Goal: Task Accomplishment & Management: Complete application form

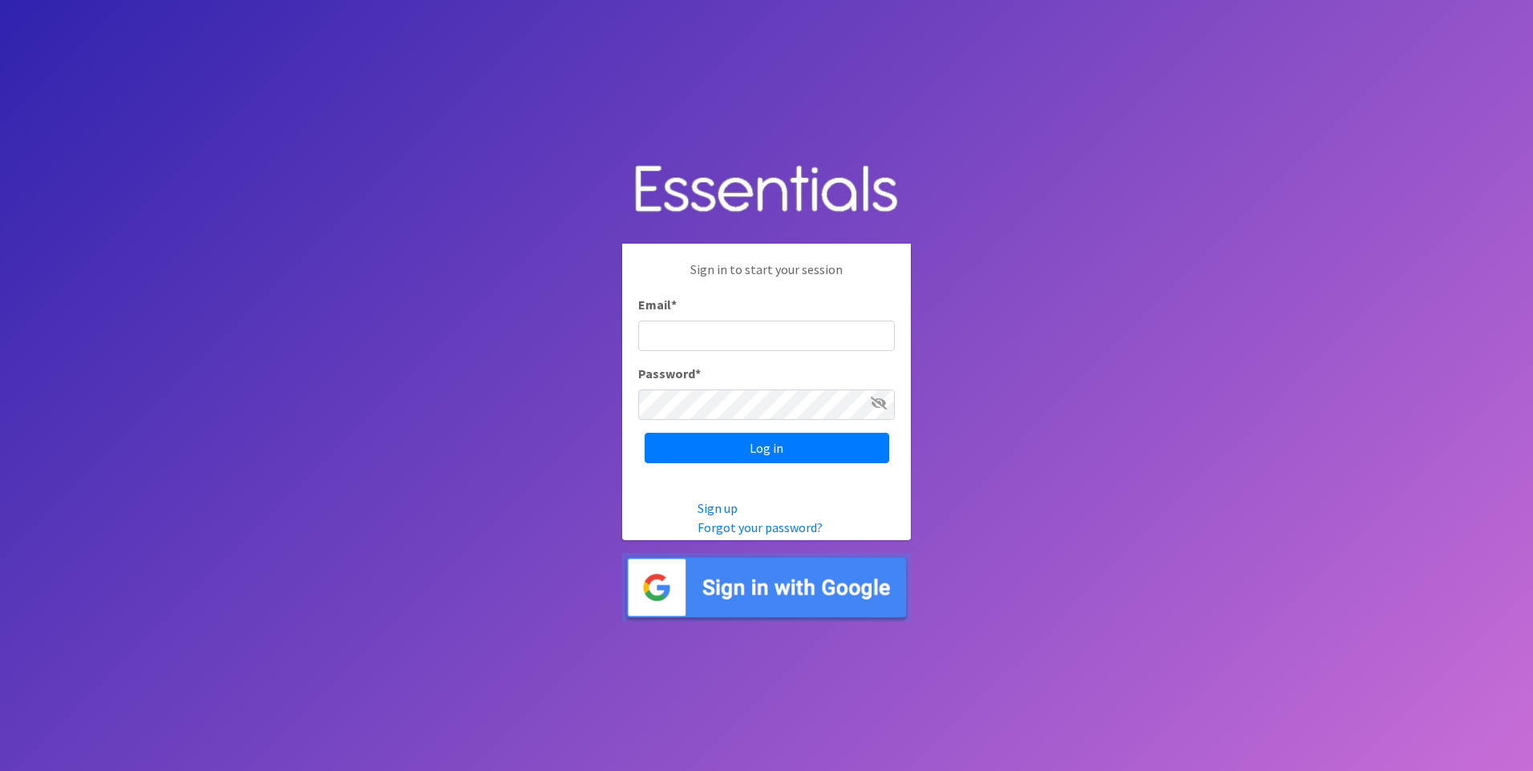
type input "[EMAIL_ADDRESS][DOMAIN_NAME]"
click at [717, 453] on input "Log in" at bounding box center [767, 448] width 245 height 30
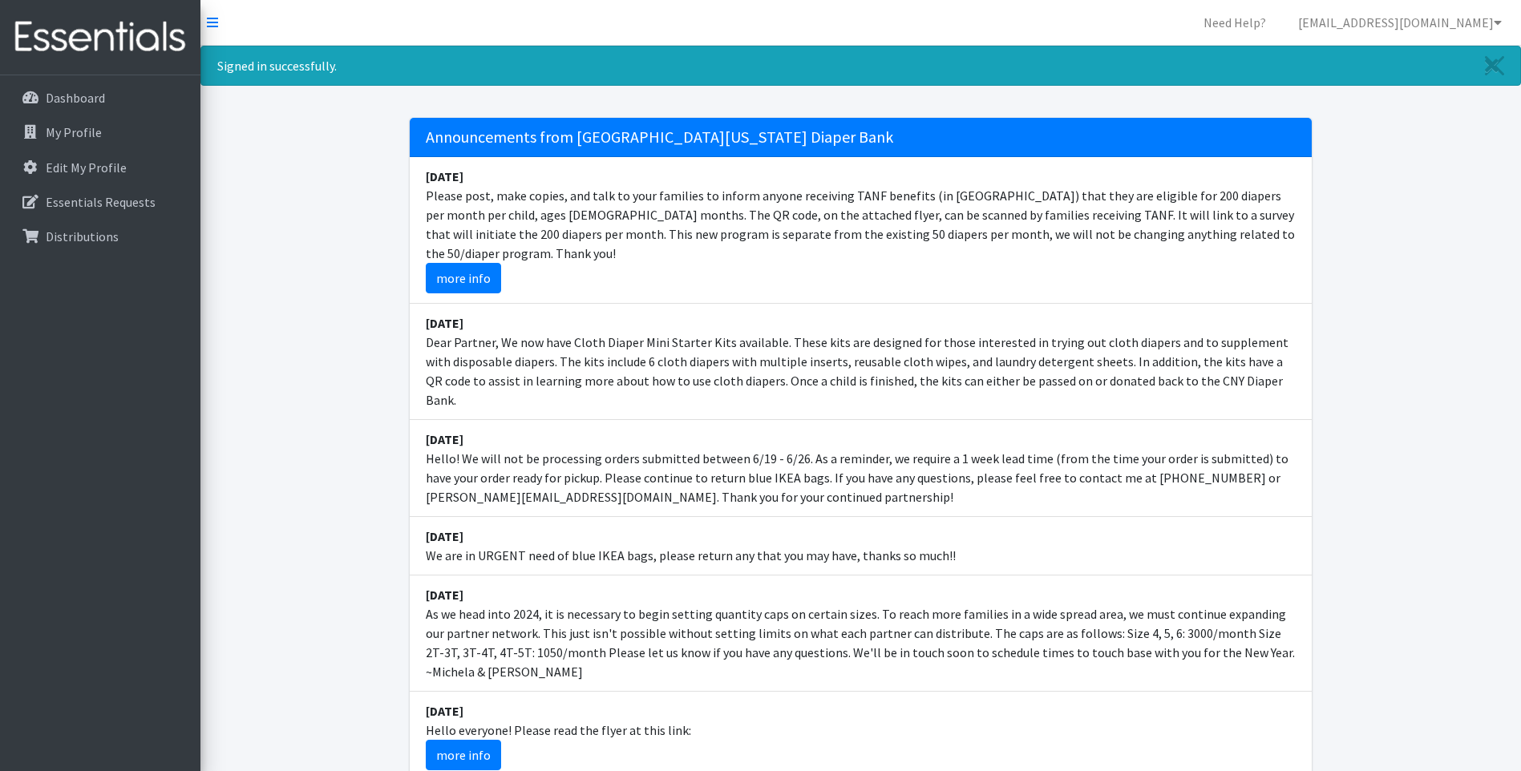
scroll to position [80, 0]
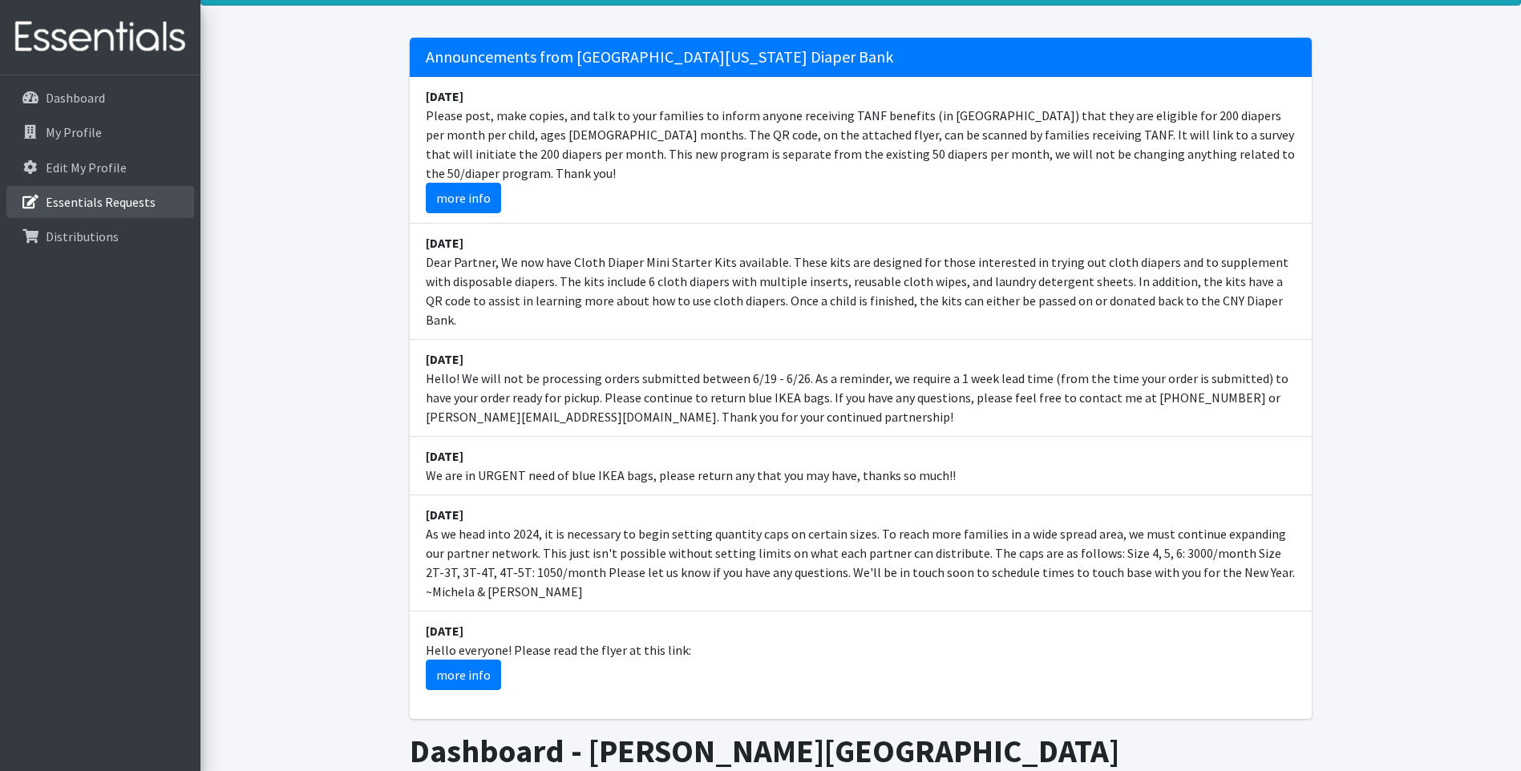
click at [71, 211] on link "Essentials Requests" at bounding box center [100, 202] width 188 height 32
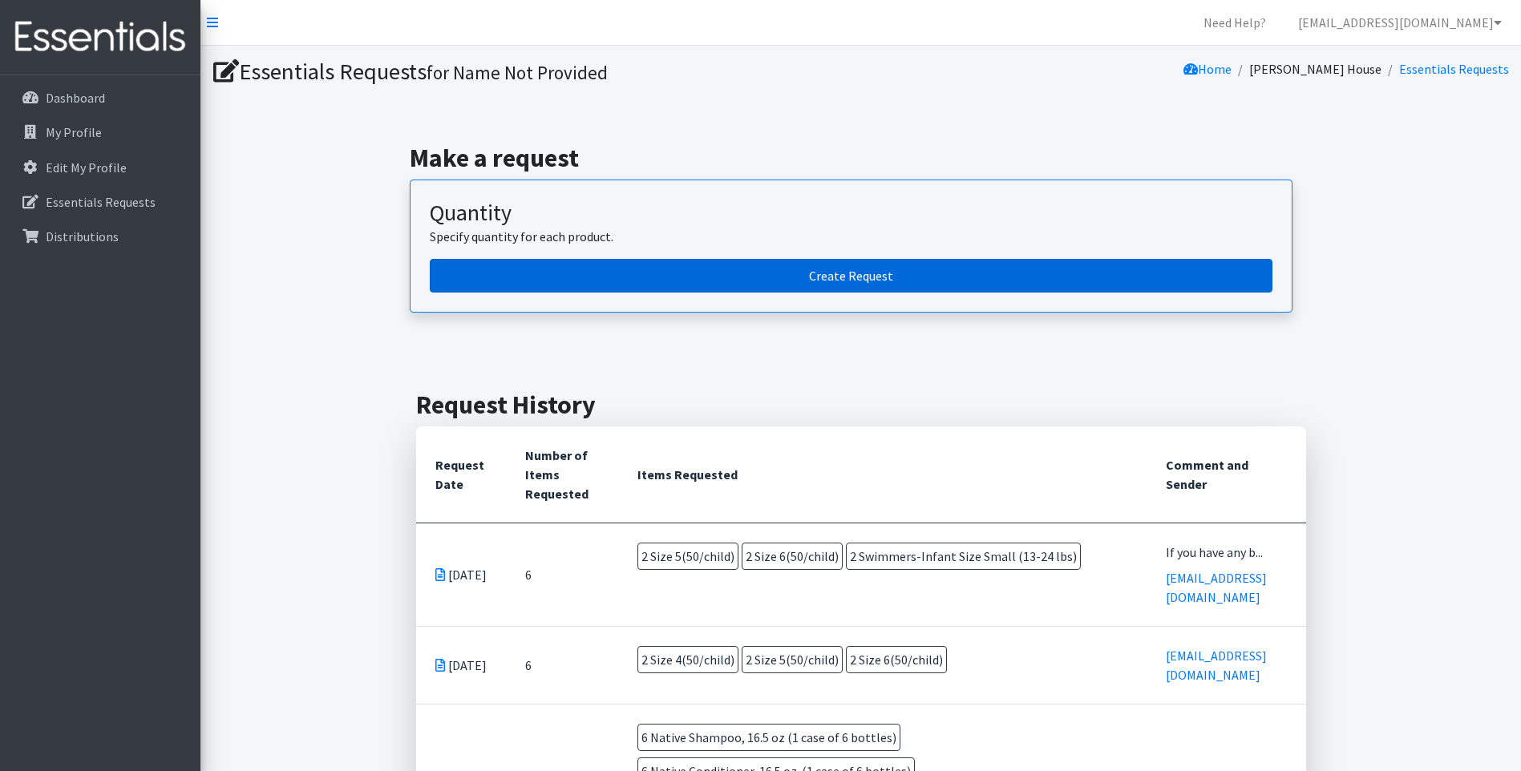
click at [632, 270] on link "Create Request" at bounding box center [851, 276] width 843 height 34
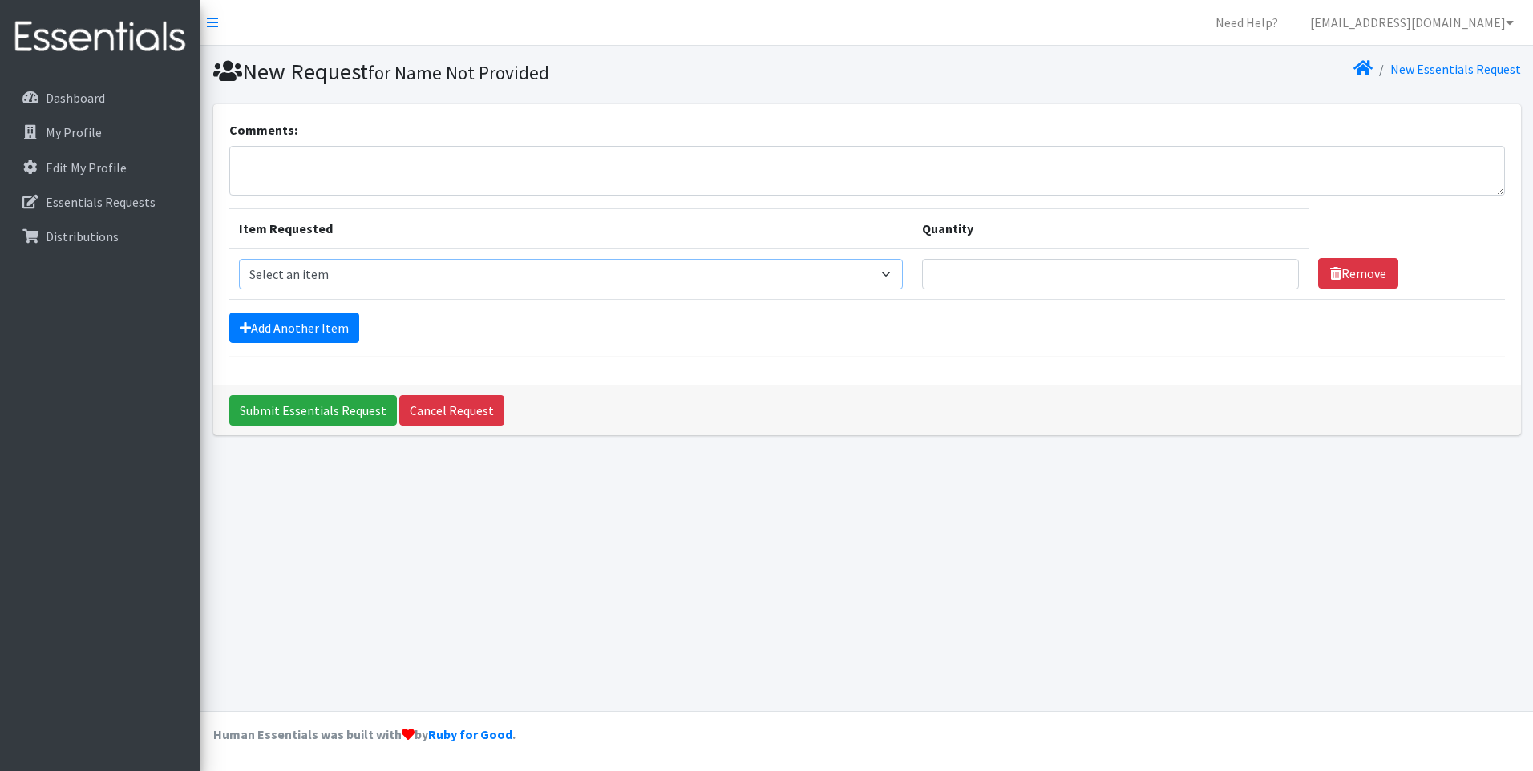
click at [361, 273] on select "Select an item 2T3T(30/child) 3T4T(30/child) 4T5T(30/child) Cloth Diaper Kit (s…" at bounding box center [571, 274] width 665 height 30
click at [1040, 519] on div "New Request for Name Not Provided New Essentials Request Comments: Item Request…" at bounding box center [866, 379] width 1333 height 666
click at [447, 404] on link "Cancel Request" at bounding box center [451, 410] width 105 height 30
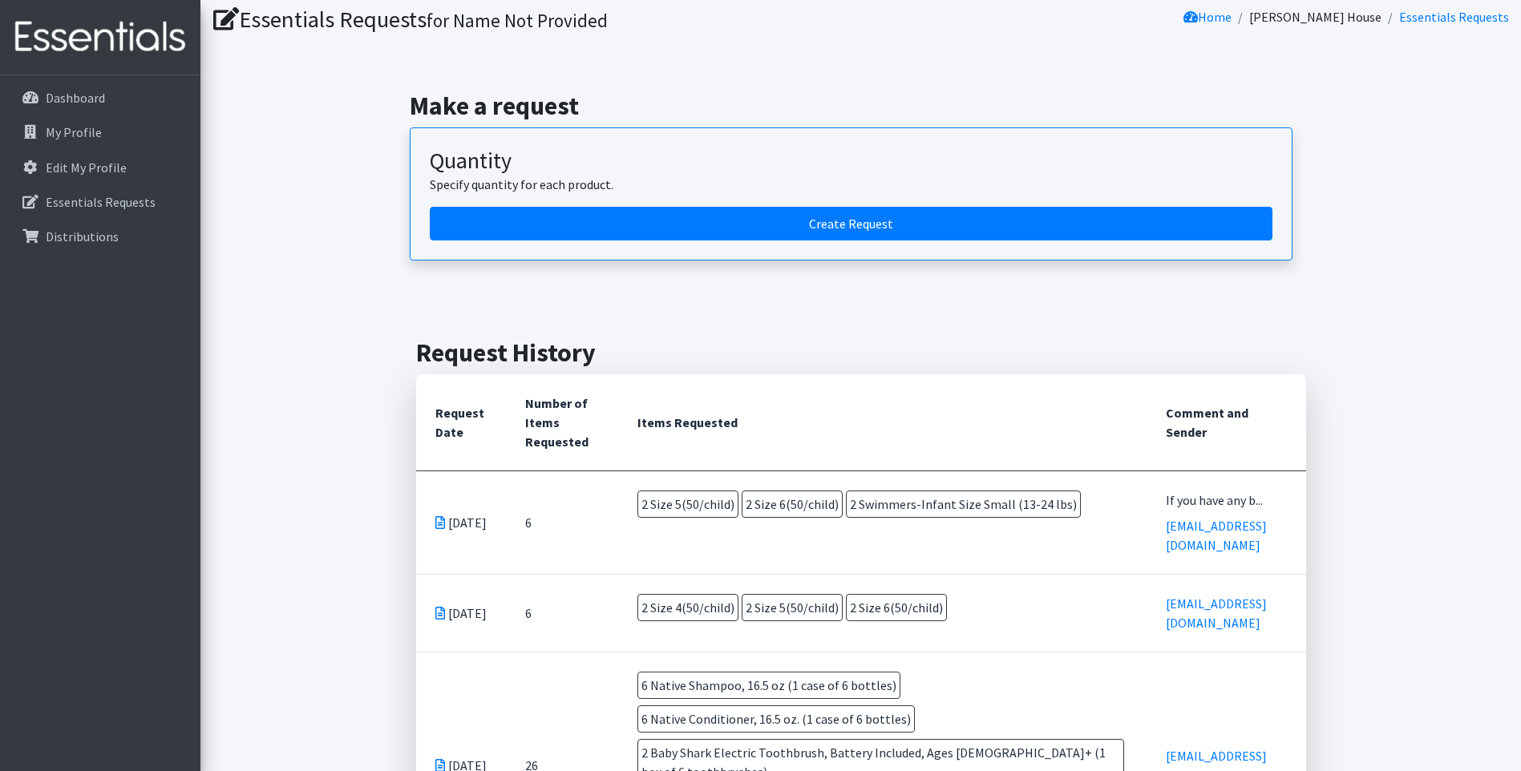
scroll to position [80, 0]
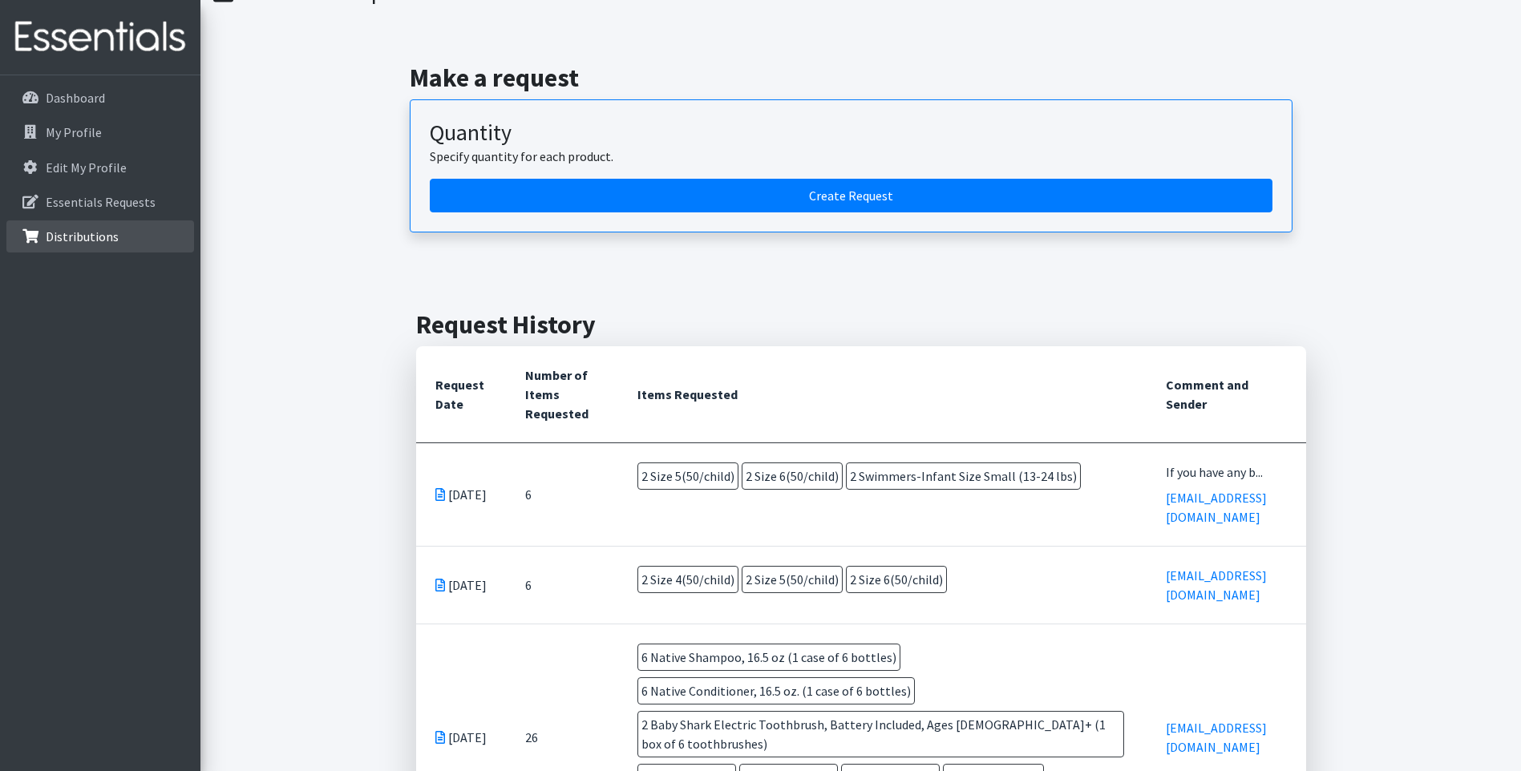
click at [107, 239] on p "Distributions" at bounding box center [82, 237] width 73 height 16
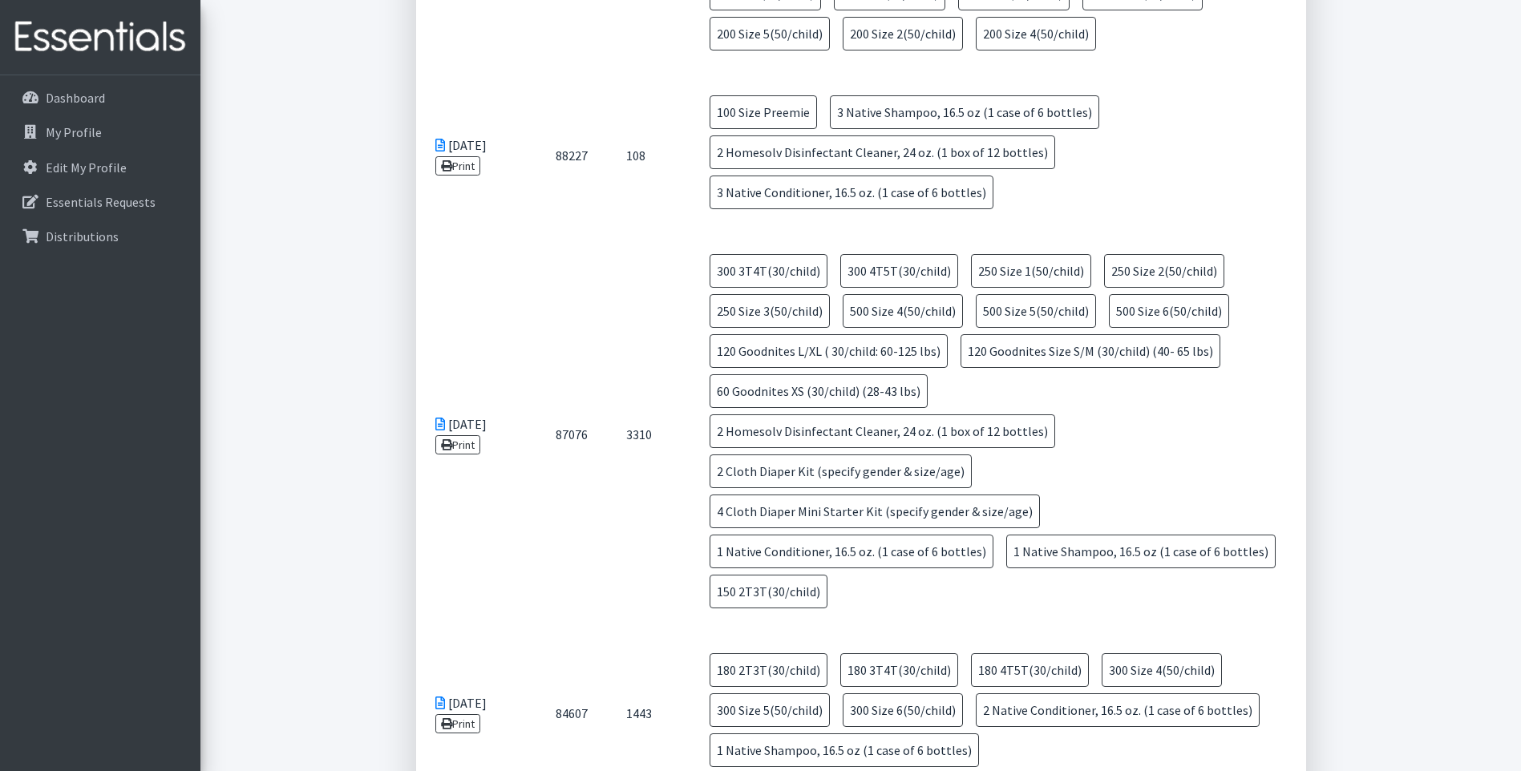
scroll to position [481, 0]
